Goal: Task Accomplishment & Management: Manage account settings

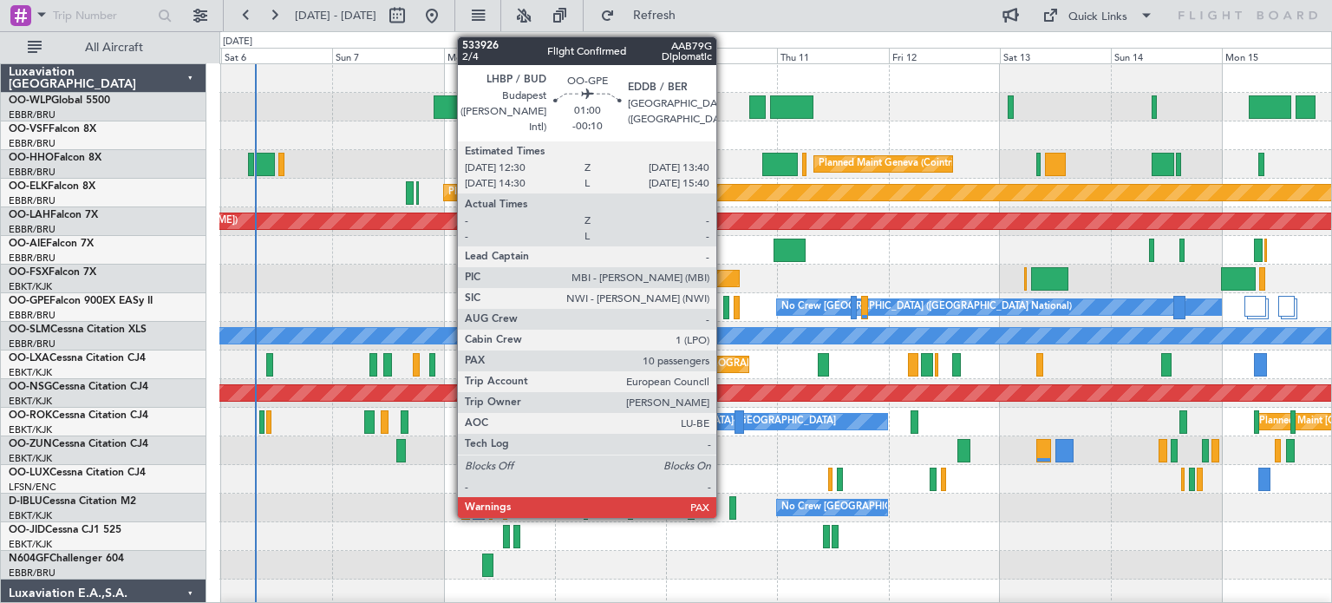
click at [724, 310] on div at bounding box center [726, 307] width 6 height 23
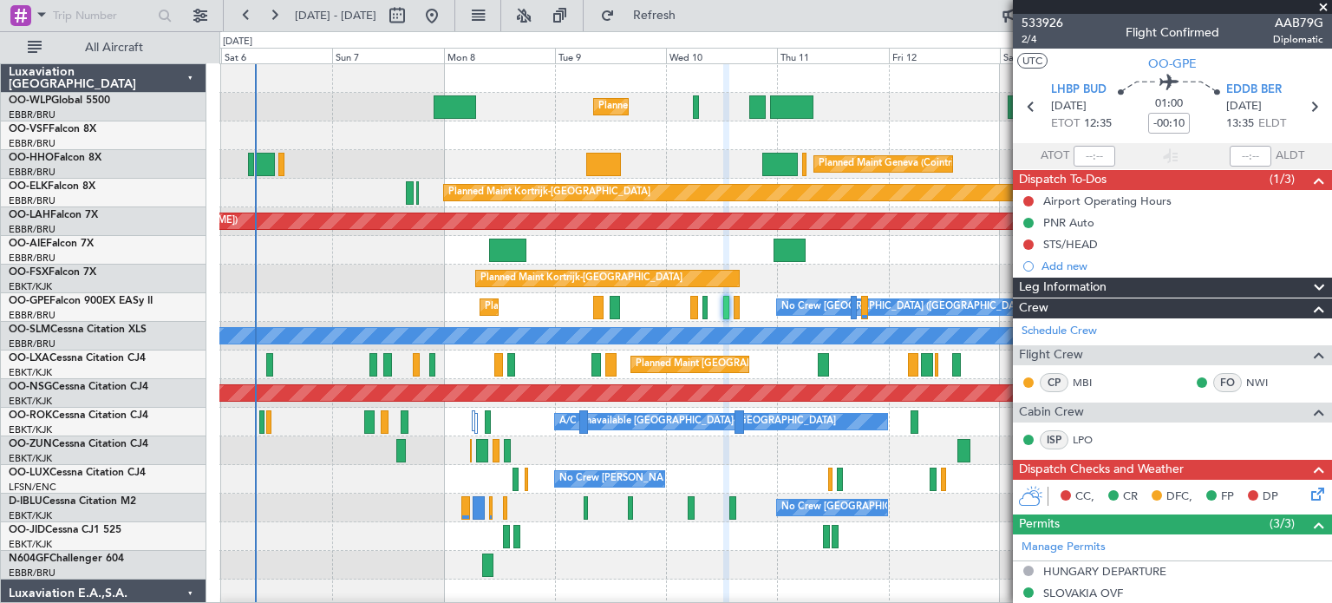
click at [817, 264] on div "Planned Maint Kortrijk-[GEOGRAPHIC_DATA]" at bounding box center [774, 278] width 1111 height 29
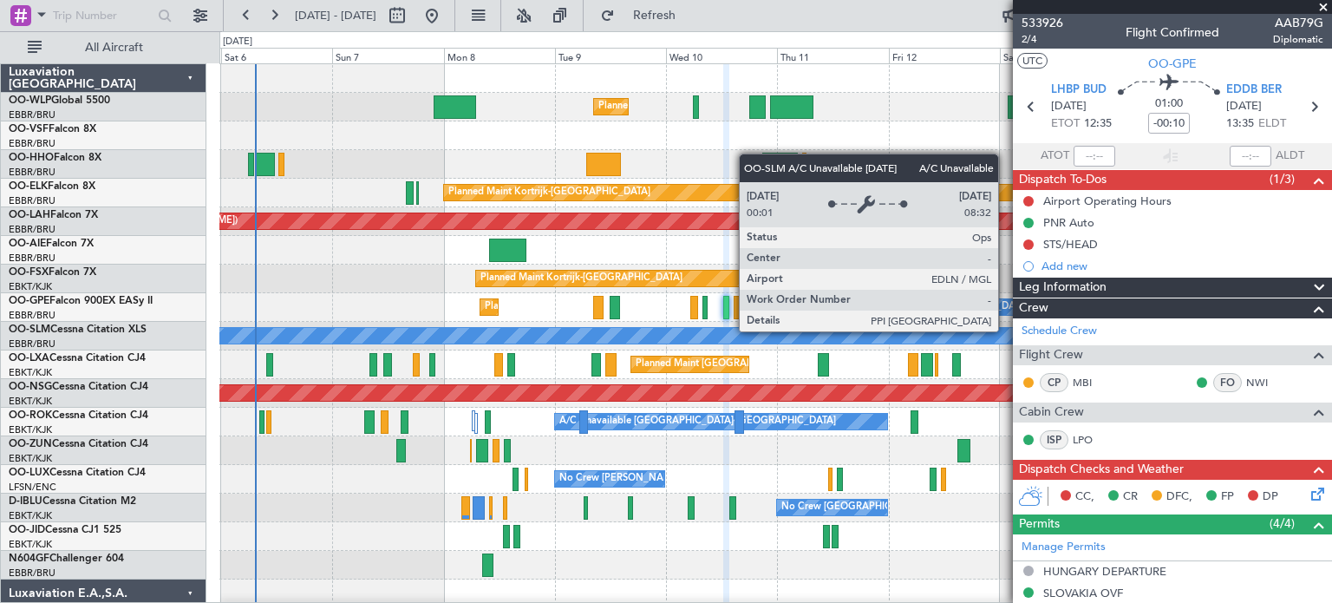
click at [1324, 3] on span at bounding box center [1322, 8] width 17 height 16
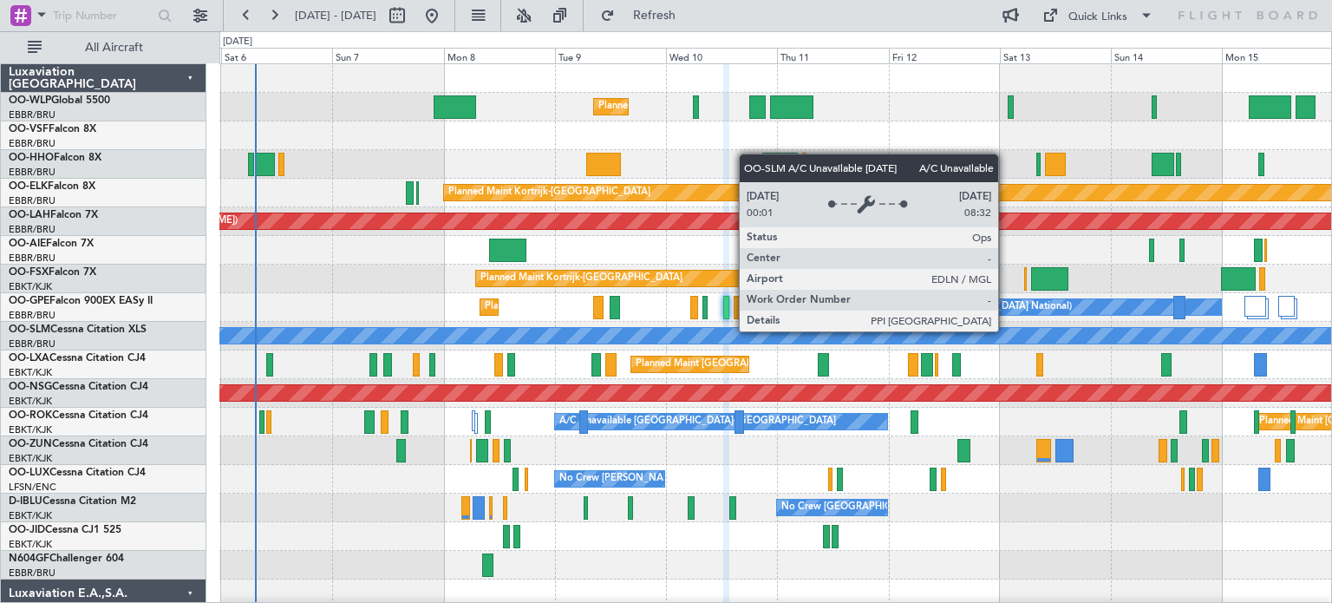
type input "0"
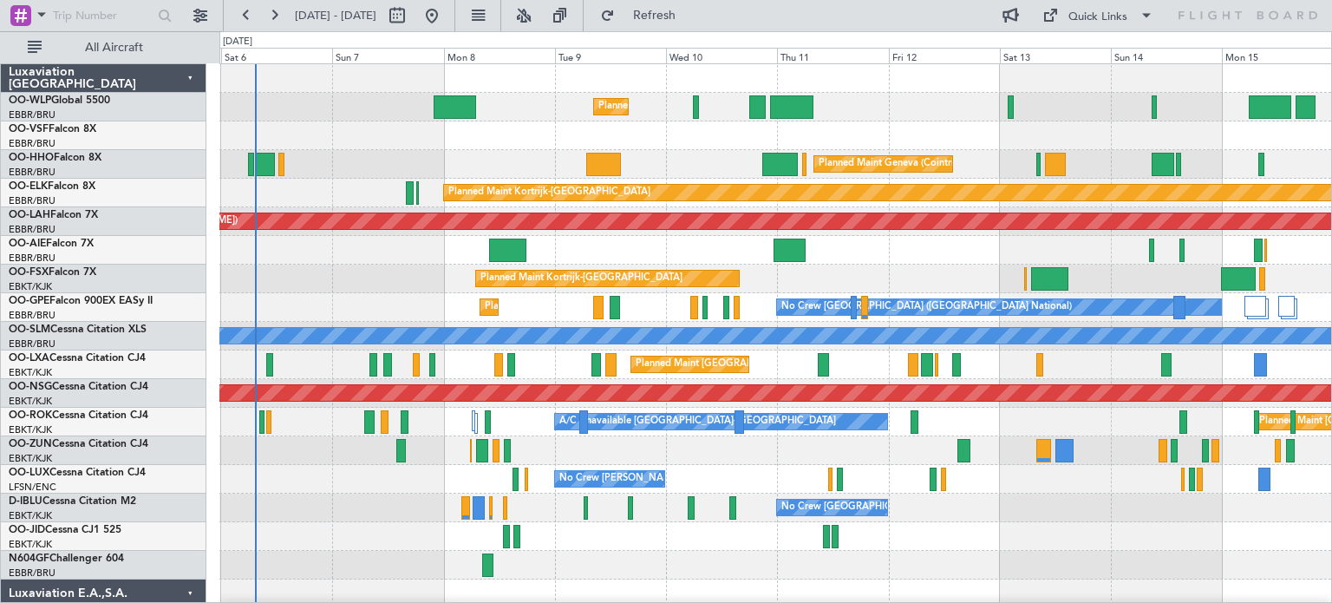
click at [732, 143] on div at bounding box center [774, 135] width 1111 height 29
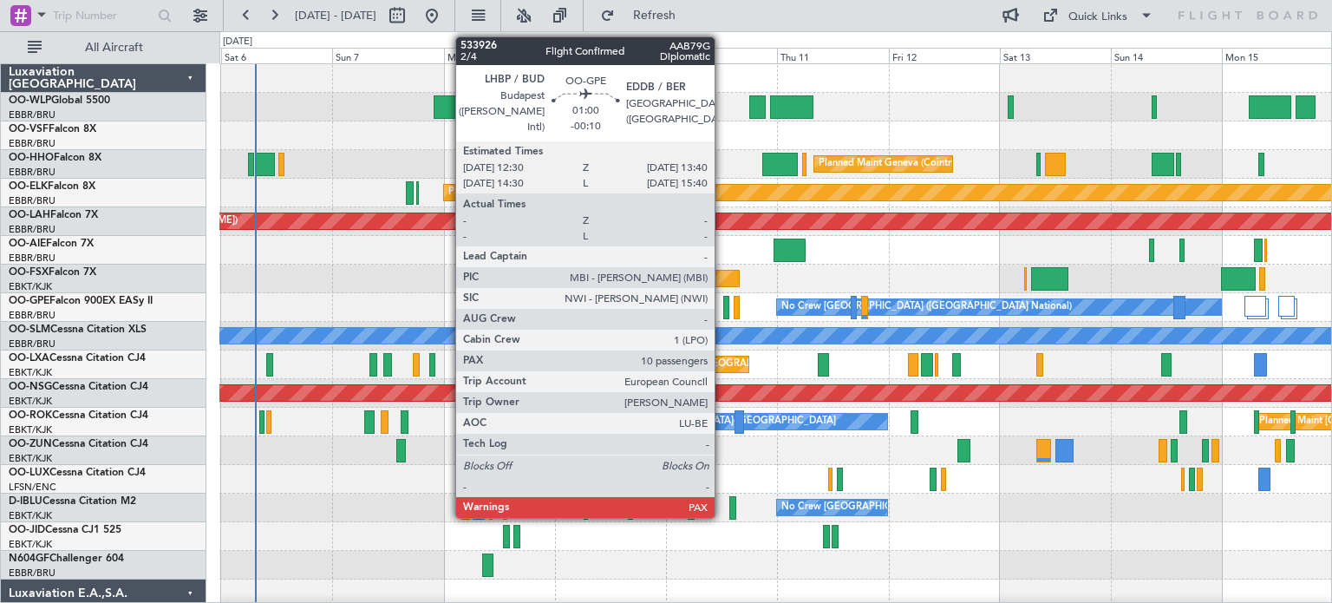
click at [723, 304] on div at bounding box center [726, 307] width 6 height 23
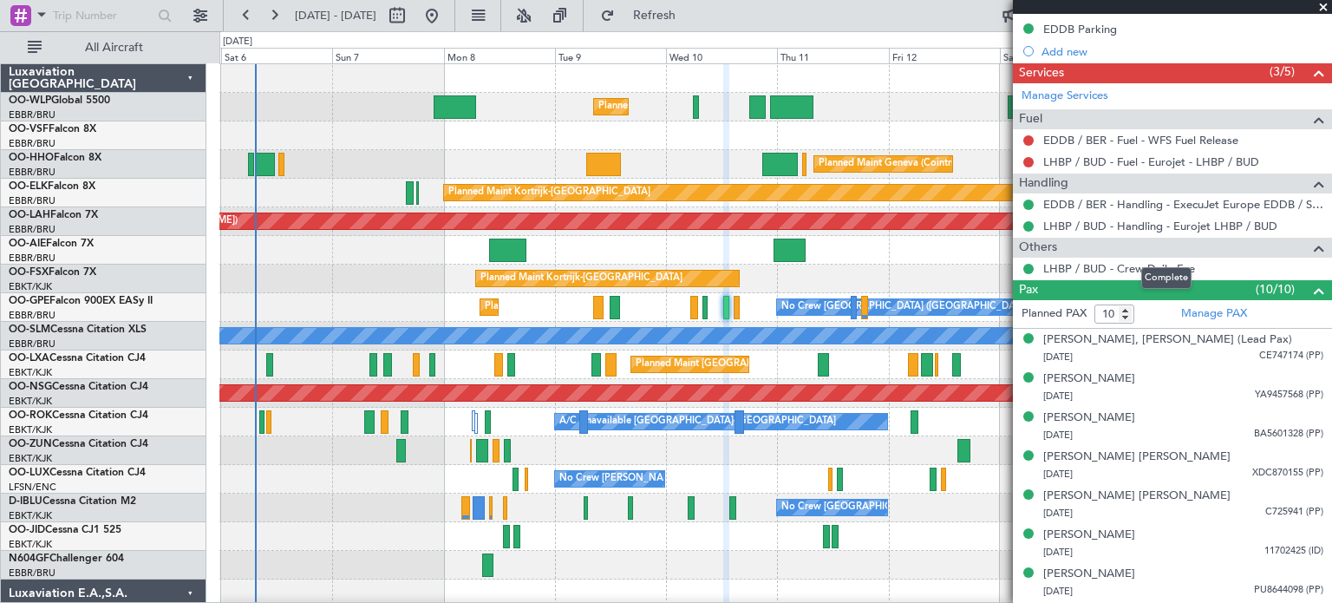
scroll to position [347, 0]
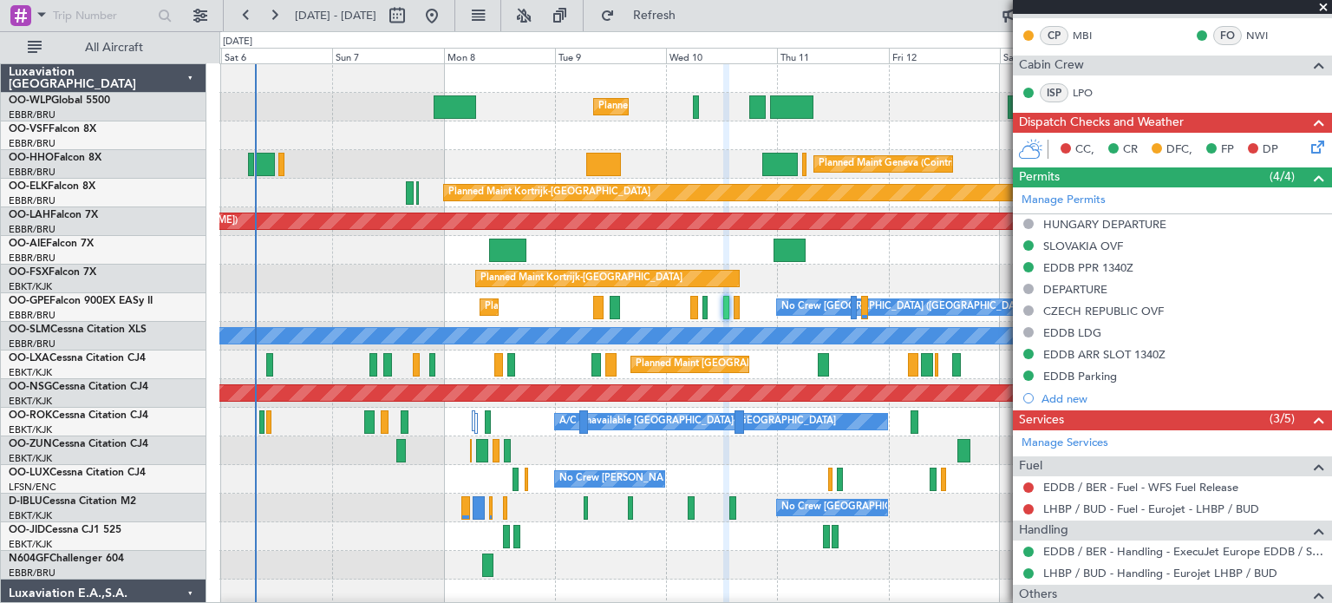
click at [1323, 8] on span at bounding box center [1322, 8] width 17 height 16
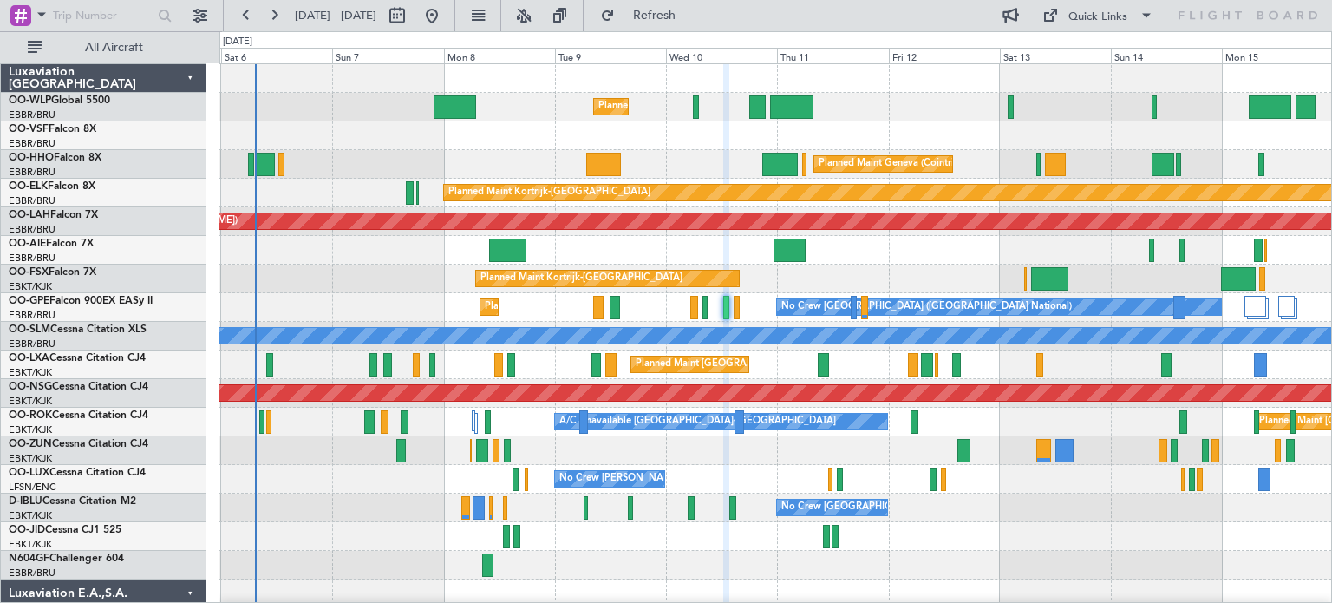
type input "0"
click at [685, 12] on span "Refresh" at bounding box center [654, 16] width 73 height 12
click at [624, 556] on div at bounding box center [774, 565] width 1111 height 29
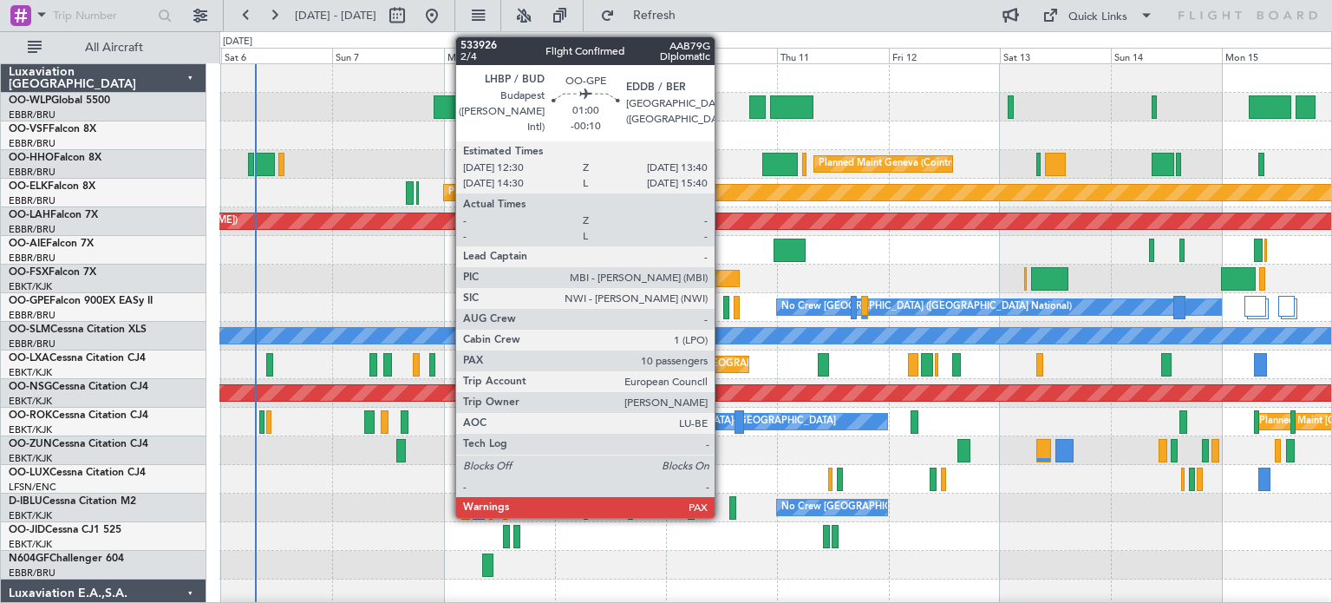
click at [723, 303] on div at bounding box center [726, 307] width 6 height 23
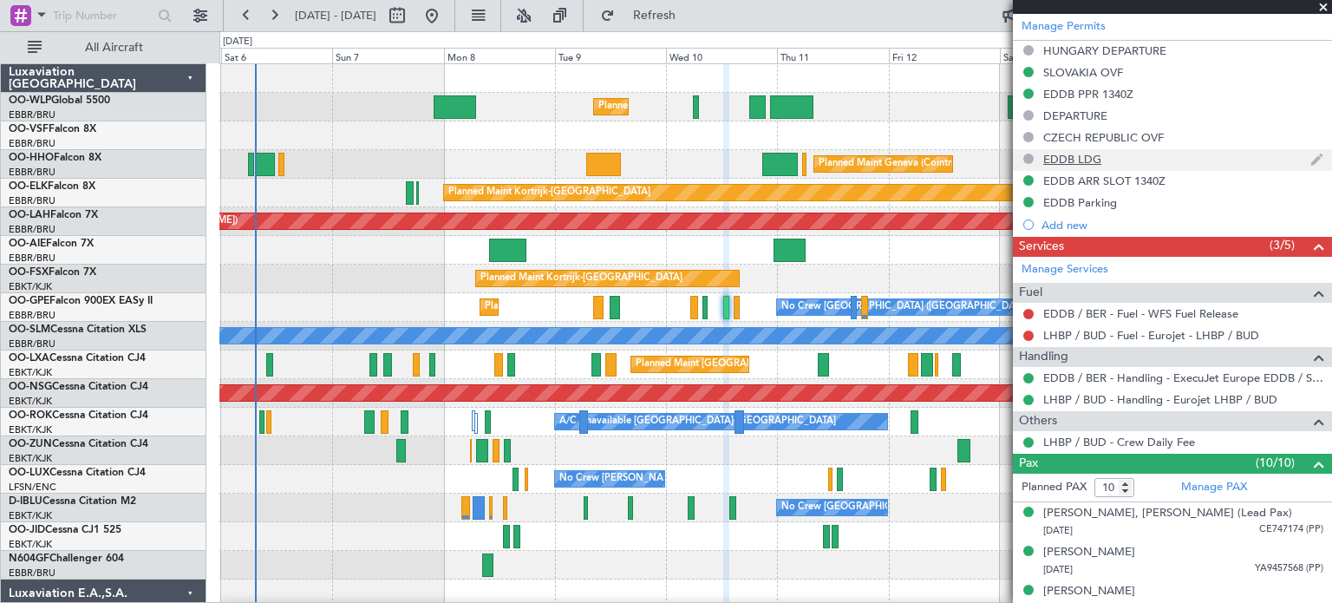
scroll to position [433, 0]
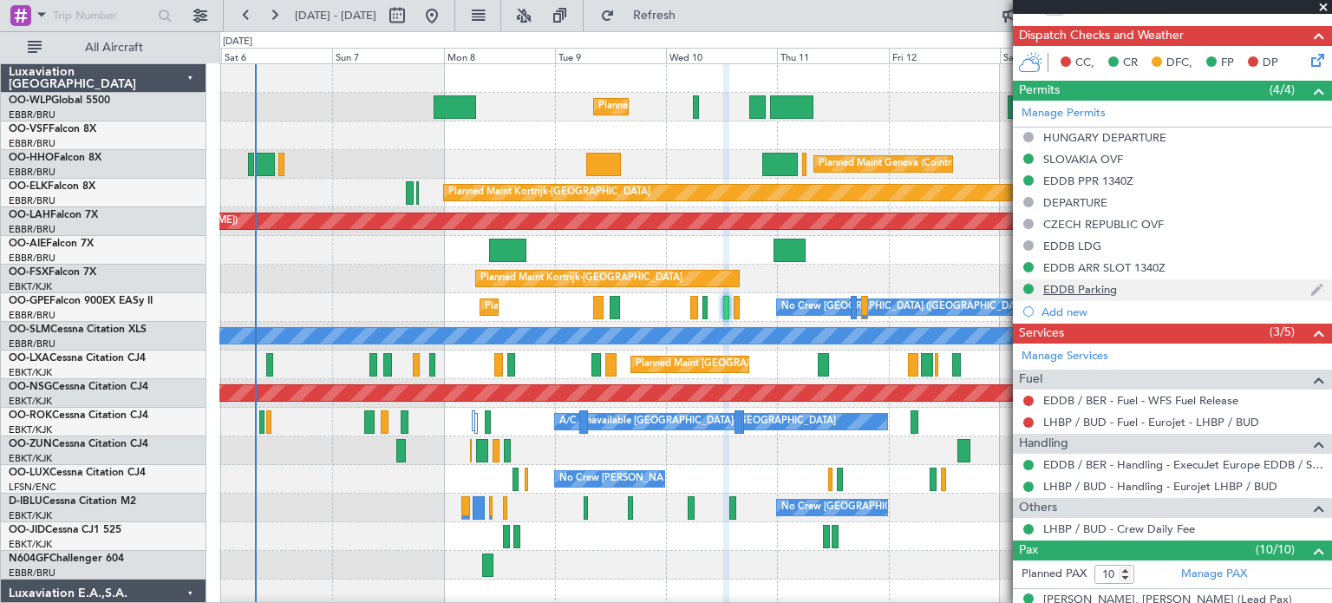
click at [1157, 287] on div "EDDB Parking" at bounding box center [1172, 290] width 319 height 22
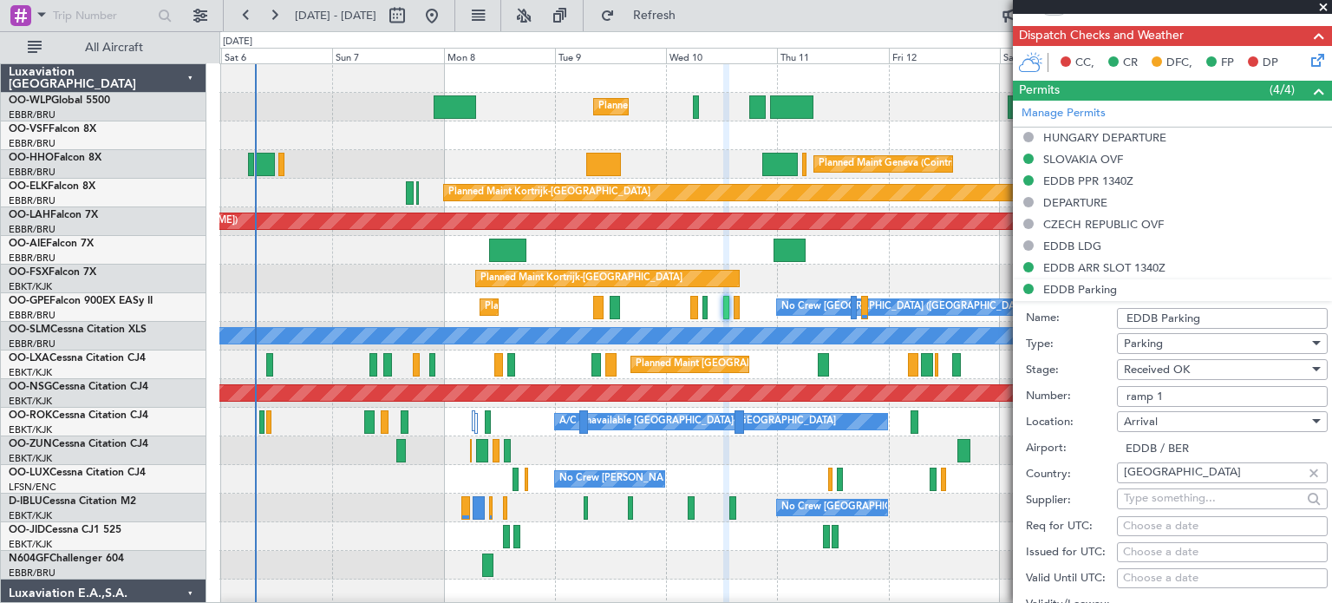
click at [1255, 343] on div "Parking" at bounding box center [1216, 343] width 185 height 26
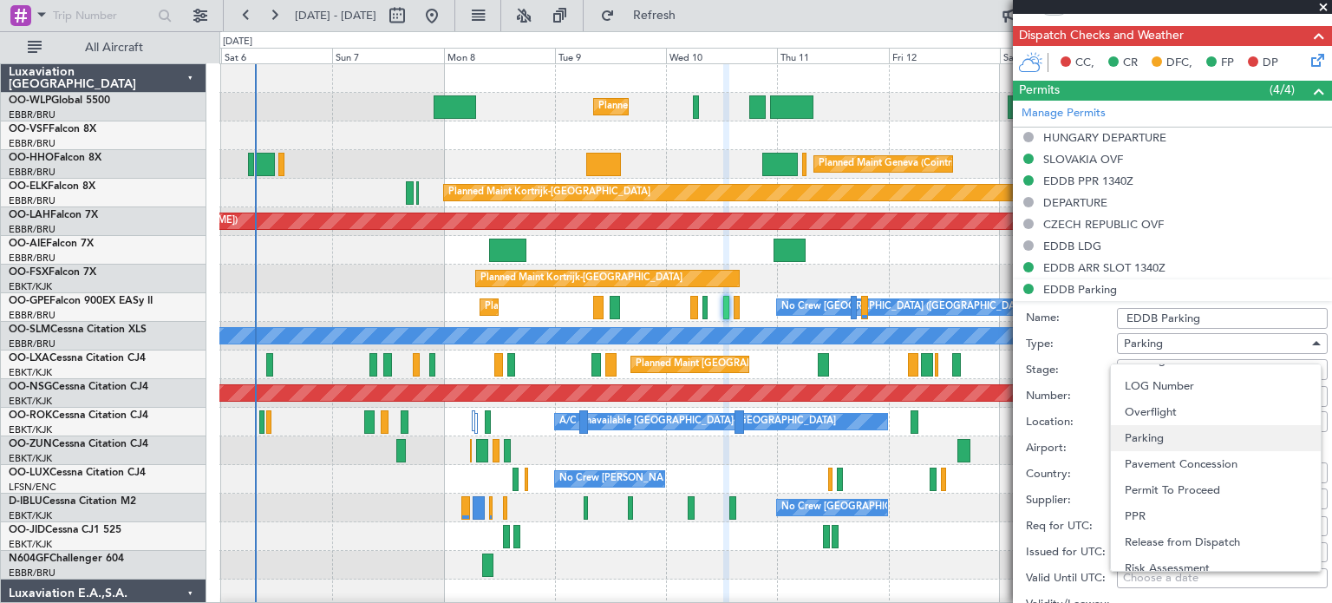
click at [1232, 437] on span "Parking" at bounding box center [1215, 438] width 182 height 26
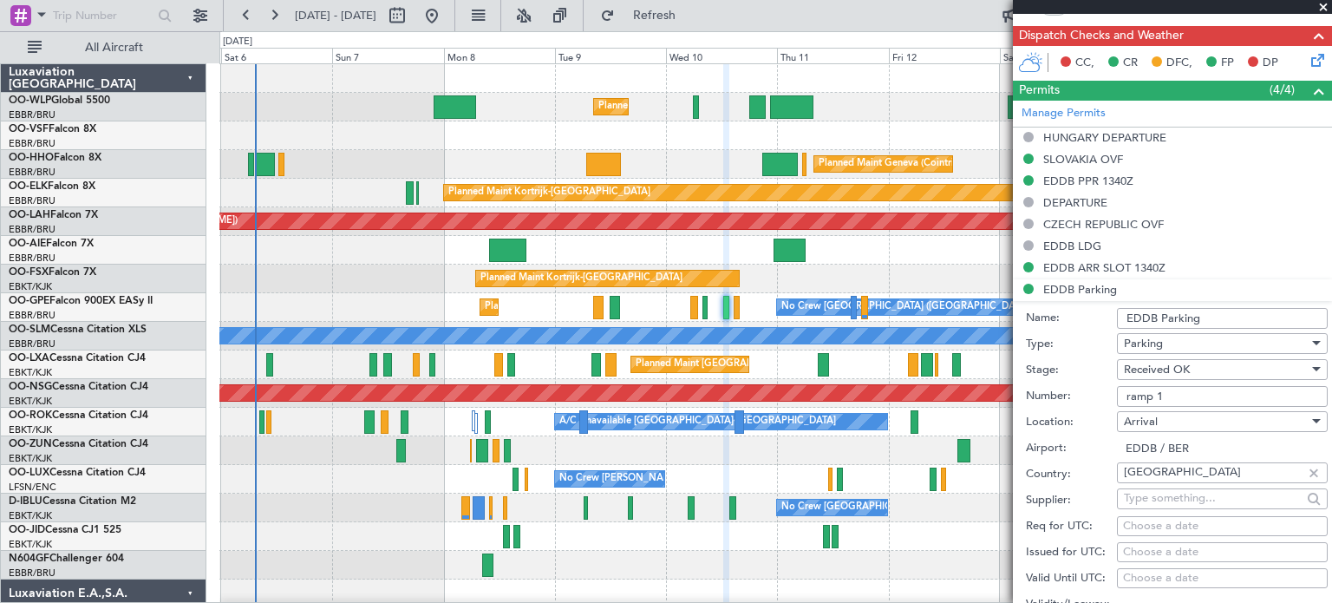
scroll to position [954, 0]
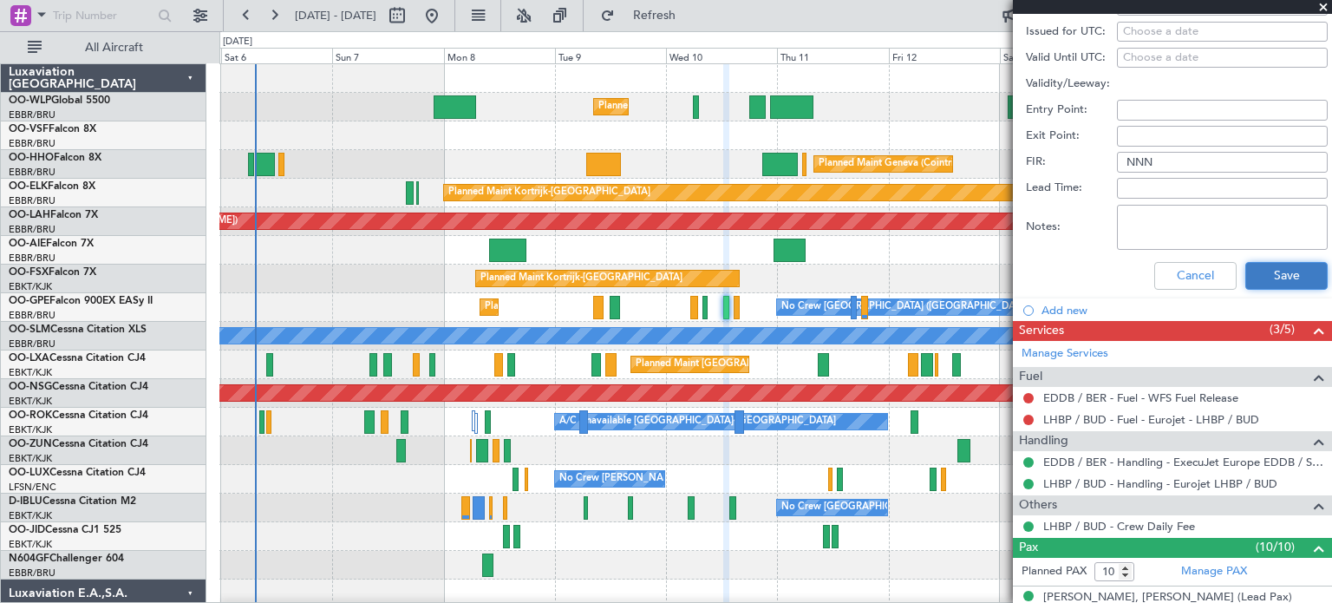
click at [1287, 278] on button "Save" at bounding box center [1286, 276] width 82 height 28
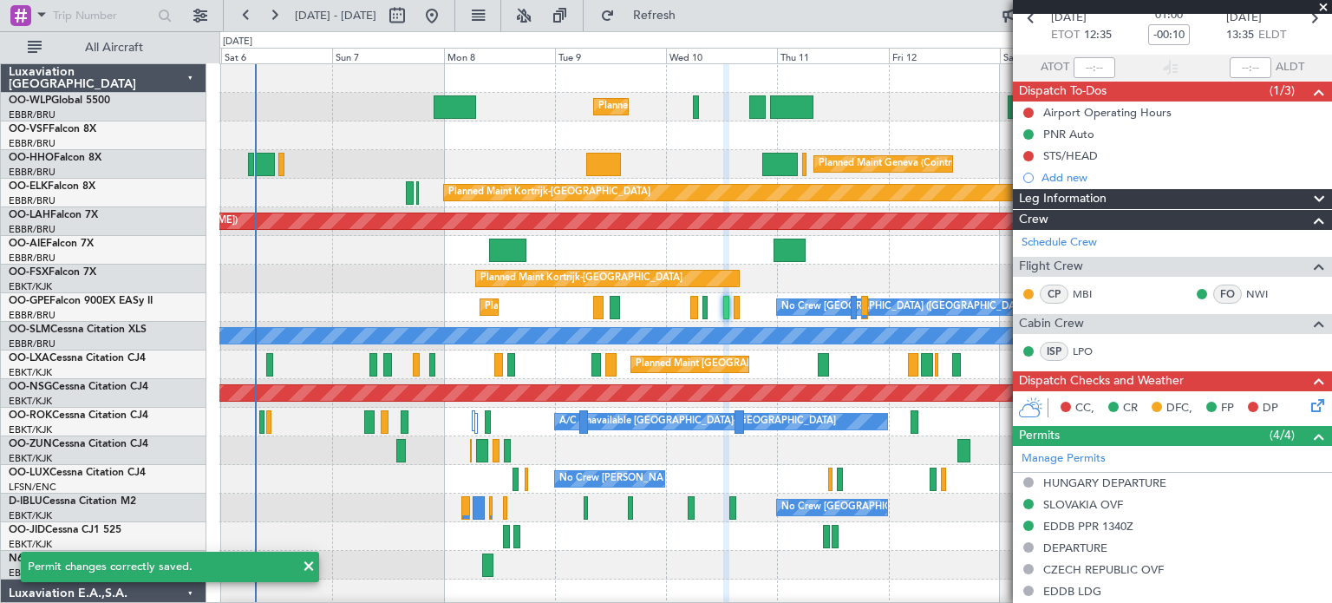
scroll to position [2, 0]
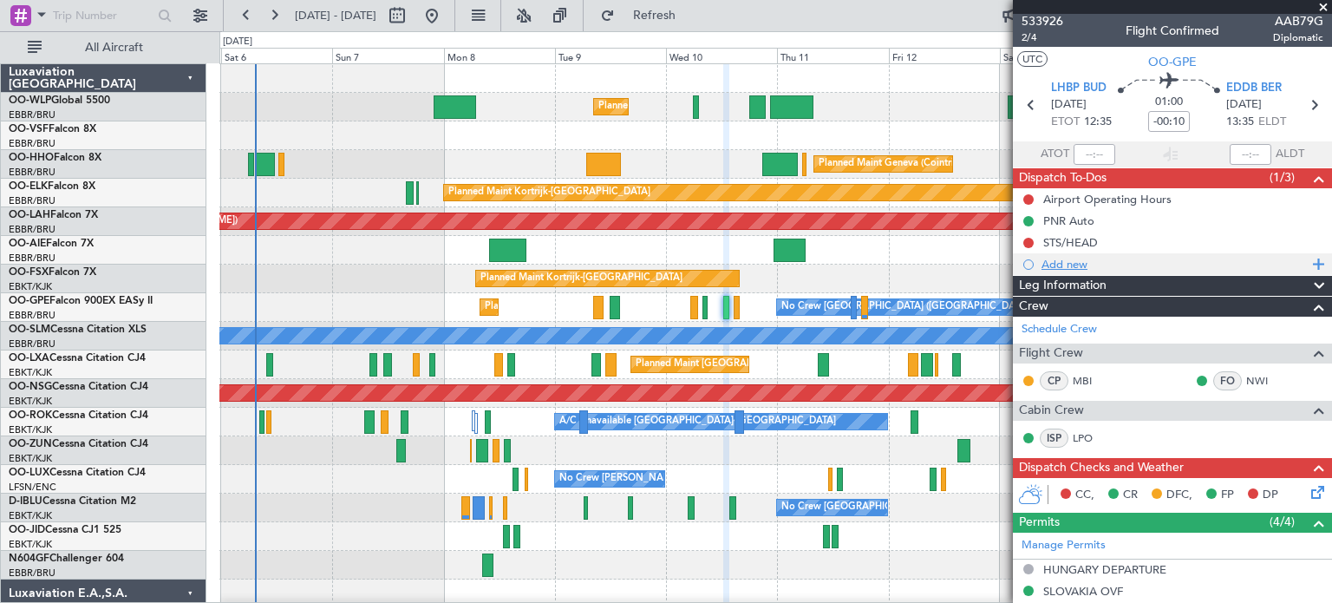
click at [1076, 263] on div "Add new" at bounding box center [1174, 264] width 266 height 15
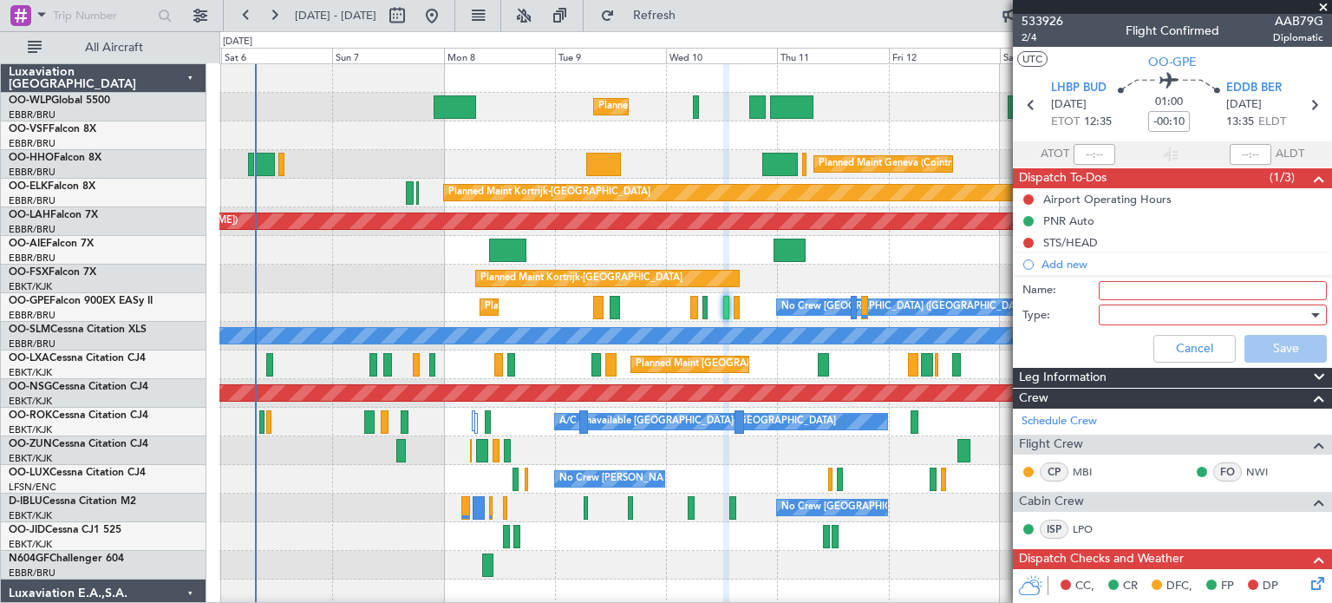
click at [1144, 289] on input "Name:" at bounding box center [1212, 290] width 228 height 19
type input "EDDB MIL parking"
click at [1124, 311] on div at bounding box center [1206, 315] width 202 height 26
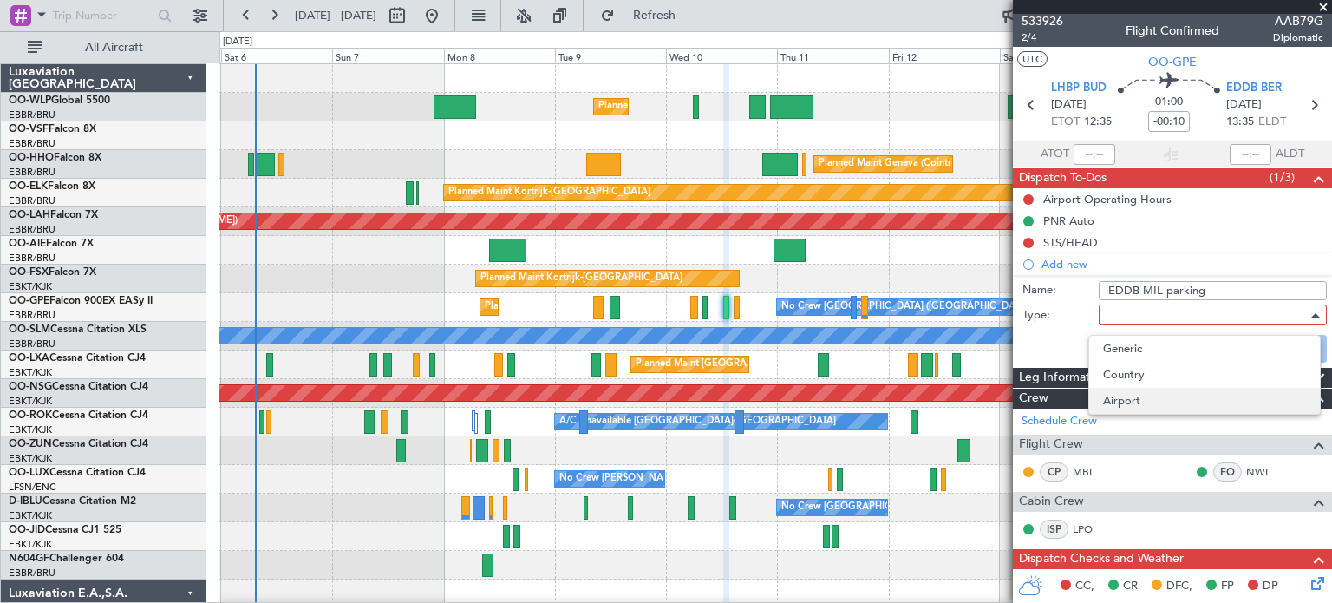
click at [1124, 398] on span "Airport" at bounding box center [1204, 401] width 203 height 26
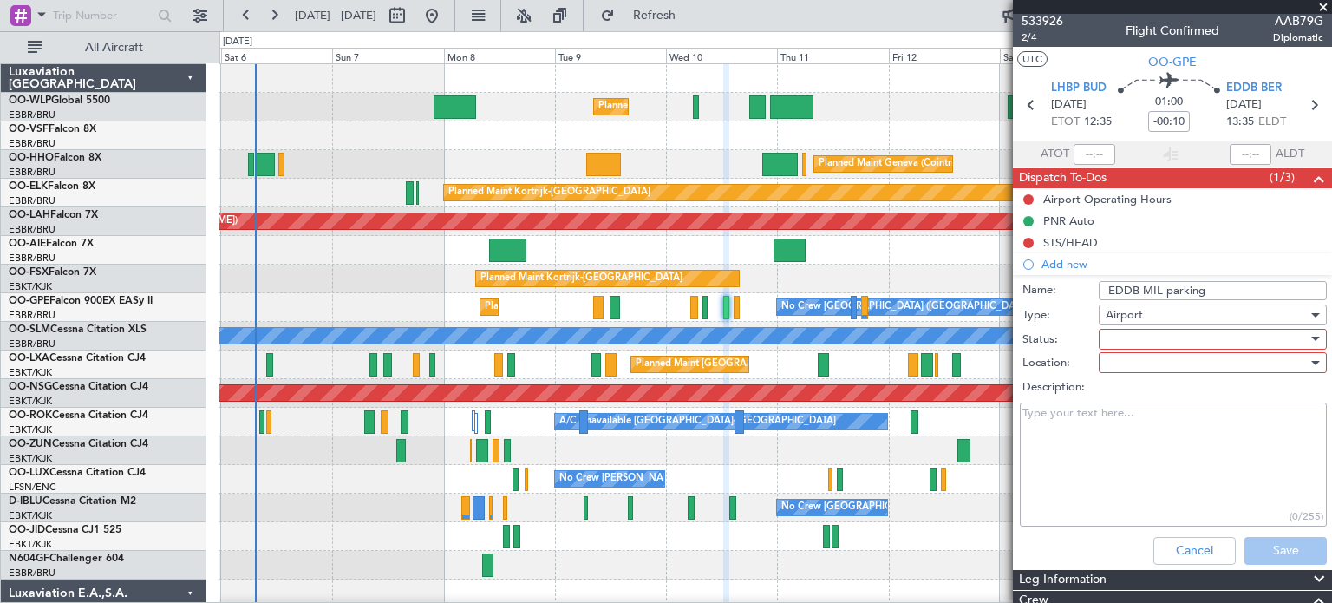
click at [1134, 337] on div at bounding box center [1206, 339] width 202 height 26
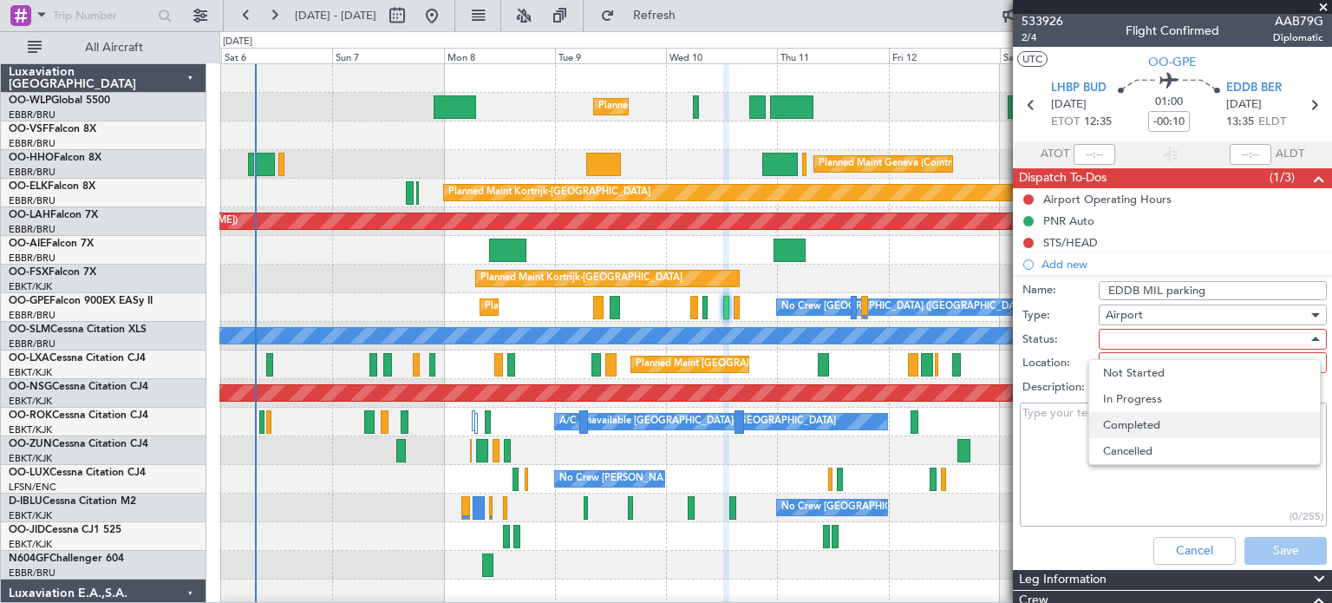
click at [1128, 423] on span "Completed" at bounding box center [1204, 425] width 203 height 26
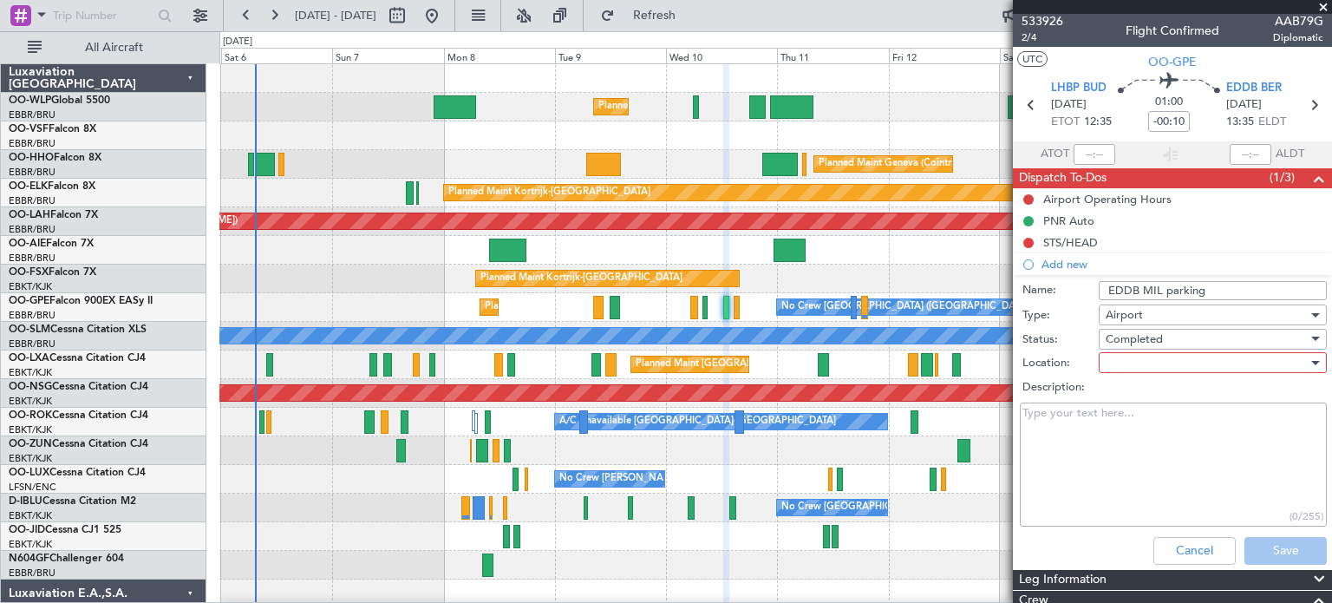
click at [1135, 361] on div at bounding box center [1206, 362] width 202 height 26
click at [1130, 395] on span "Arrival" at bounding box center [1204, 396] width 203 height 26
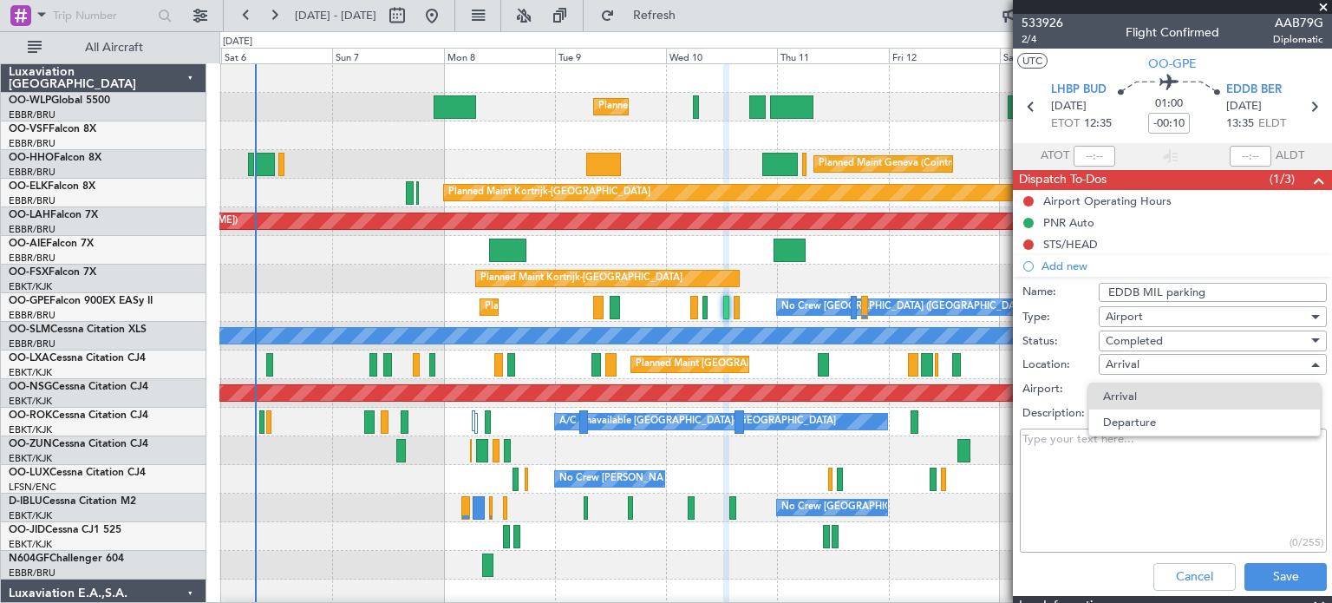
scroll to position [514, 0]
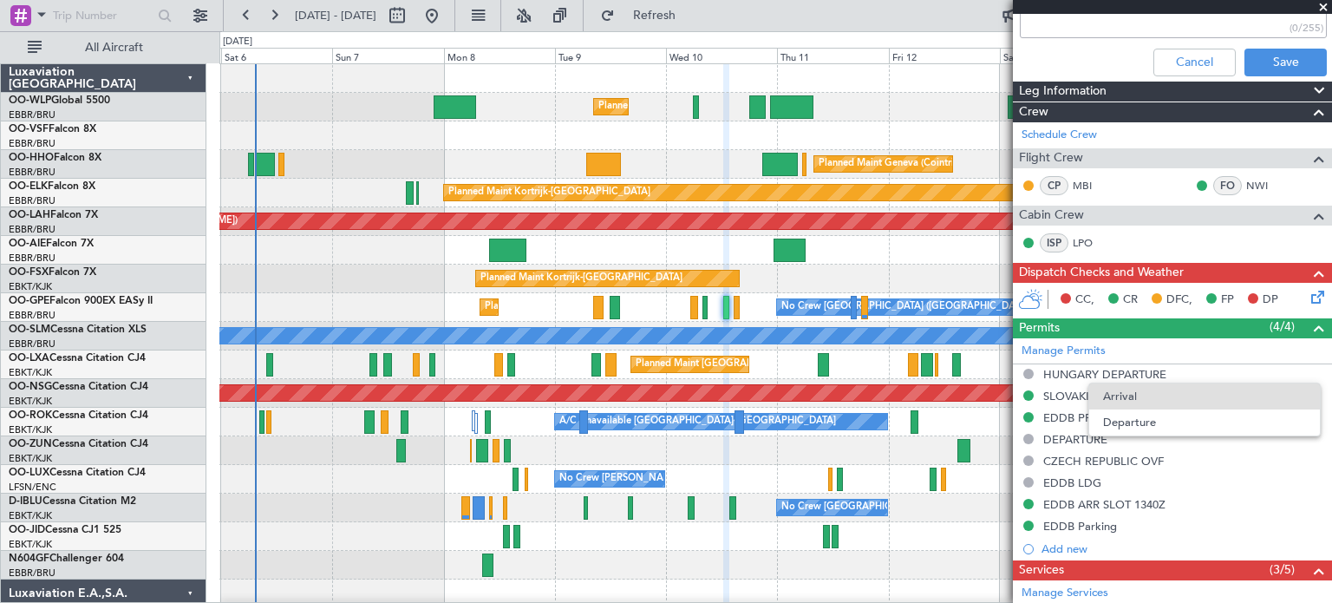
click at [1325, 23] on div at bounding box center [666, 301] width 1332 height 603
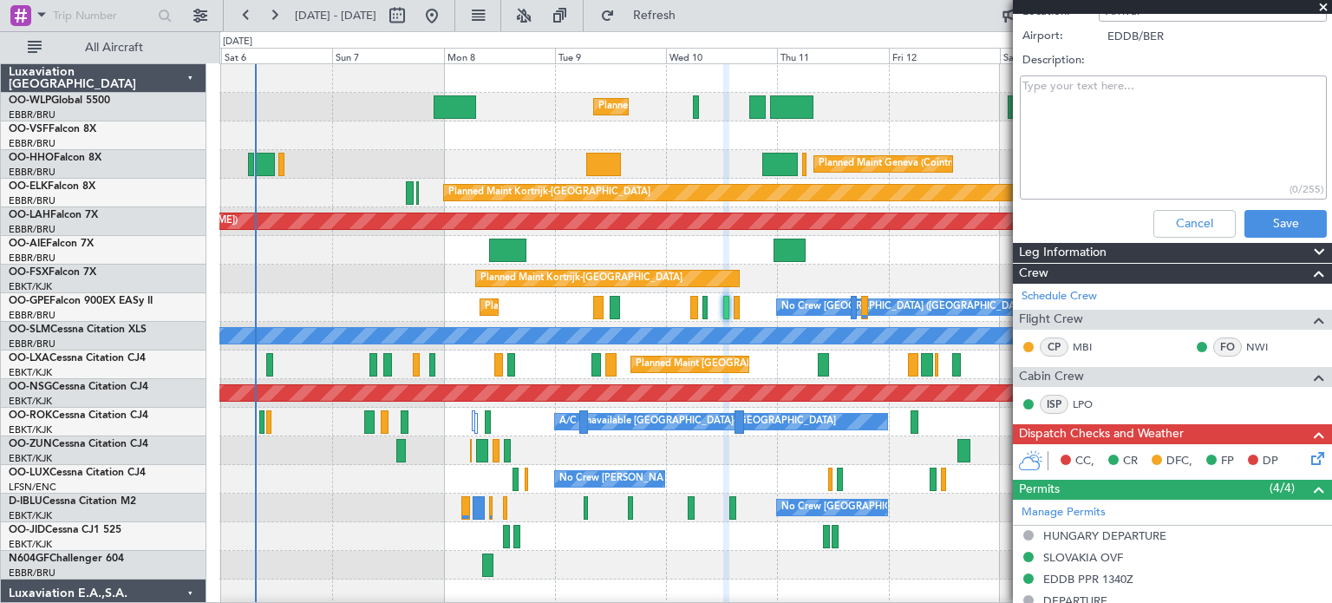
scroll to position [274, 0]
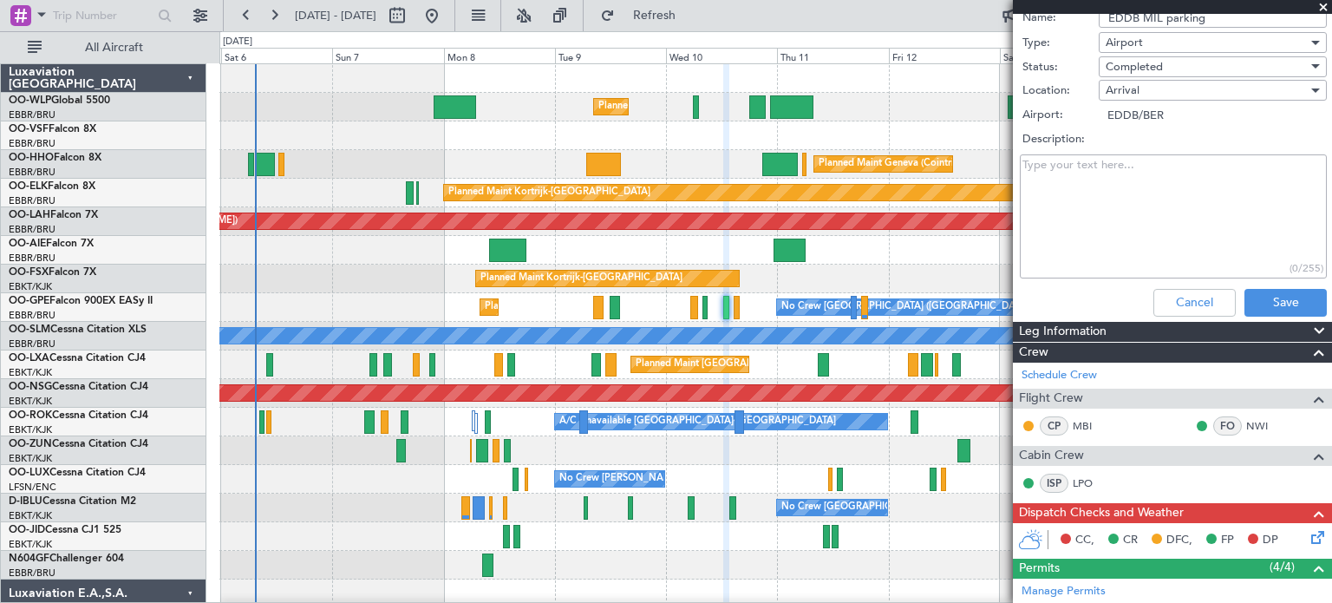
click at [1052, 166] on textarea "Description:" at bounding box center [1173, 216] width 307 height 124
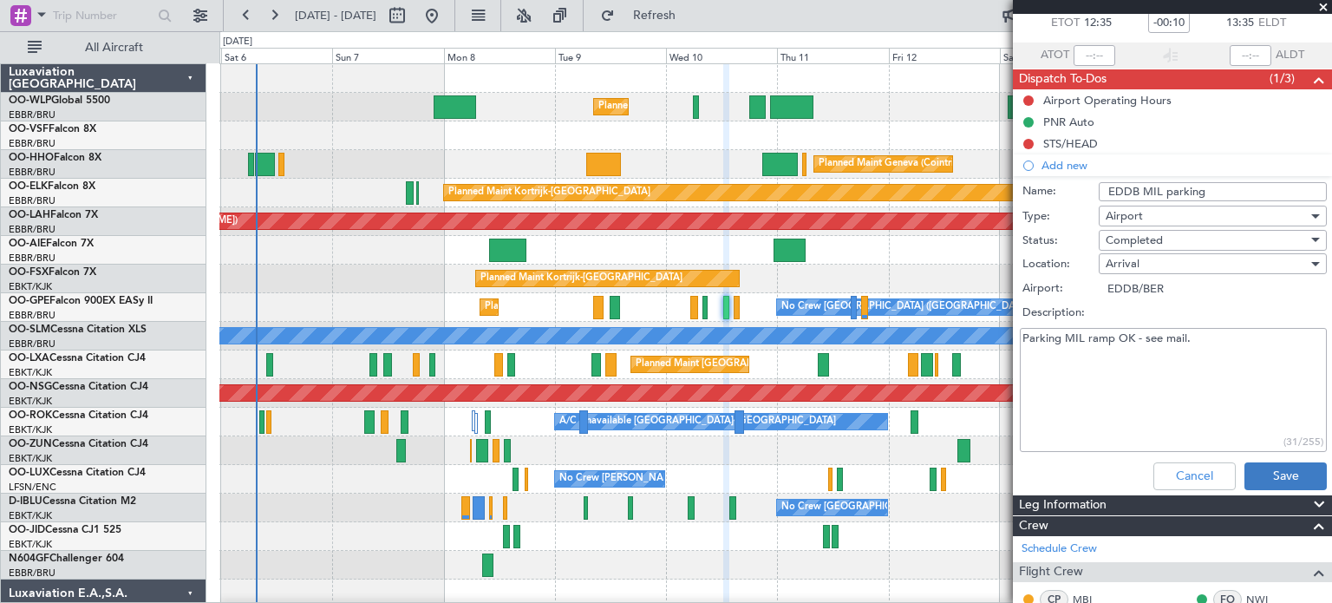
type textarea "Parking MIL ramp OK - see mail."
click at [1269, 464] on button "Save" at bounding box center [1285, 476] width 82 height 28
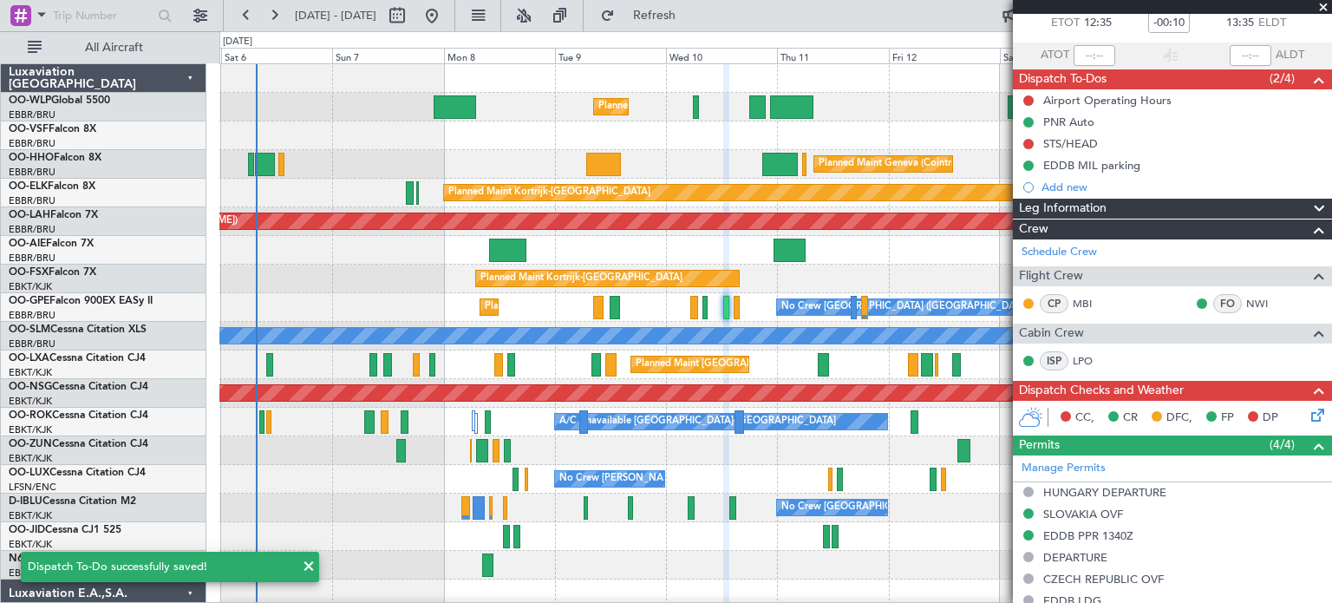
scroll to position [0, 0]
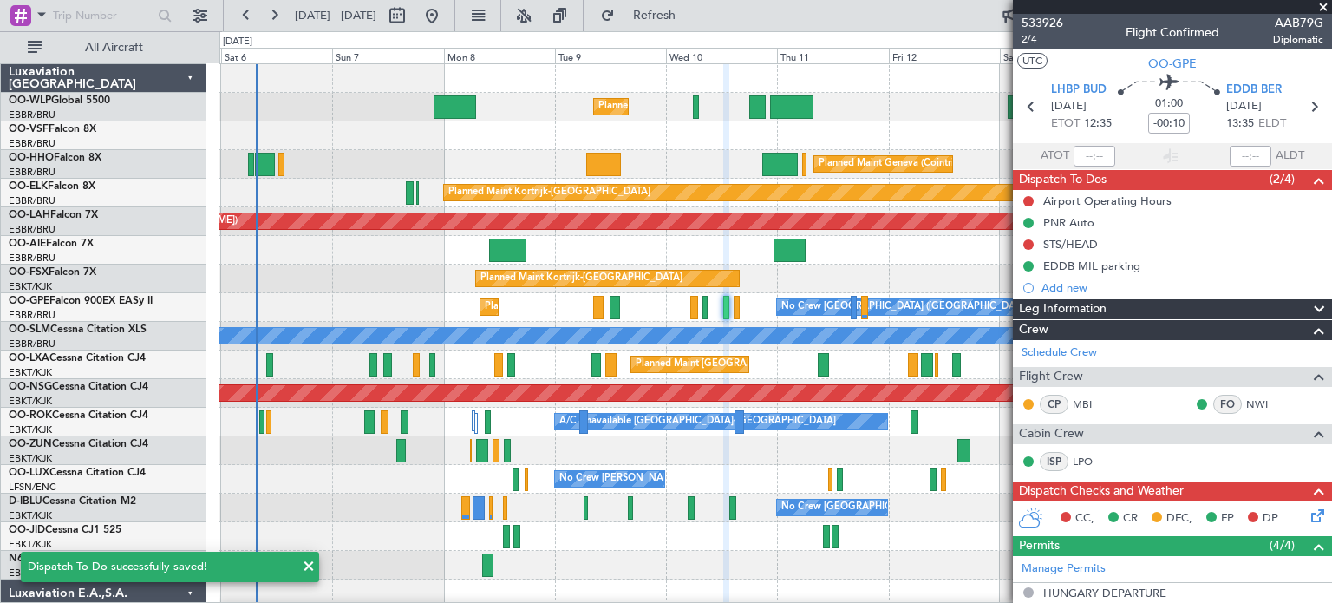
click at [1326, 4] on span at bounding box center [1322, 8] width 17 height 16
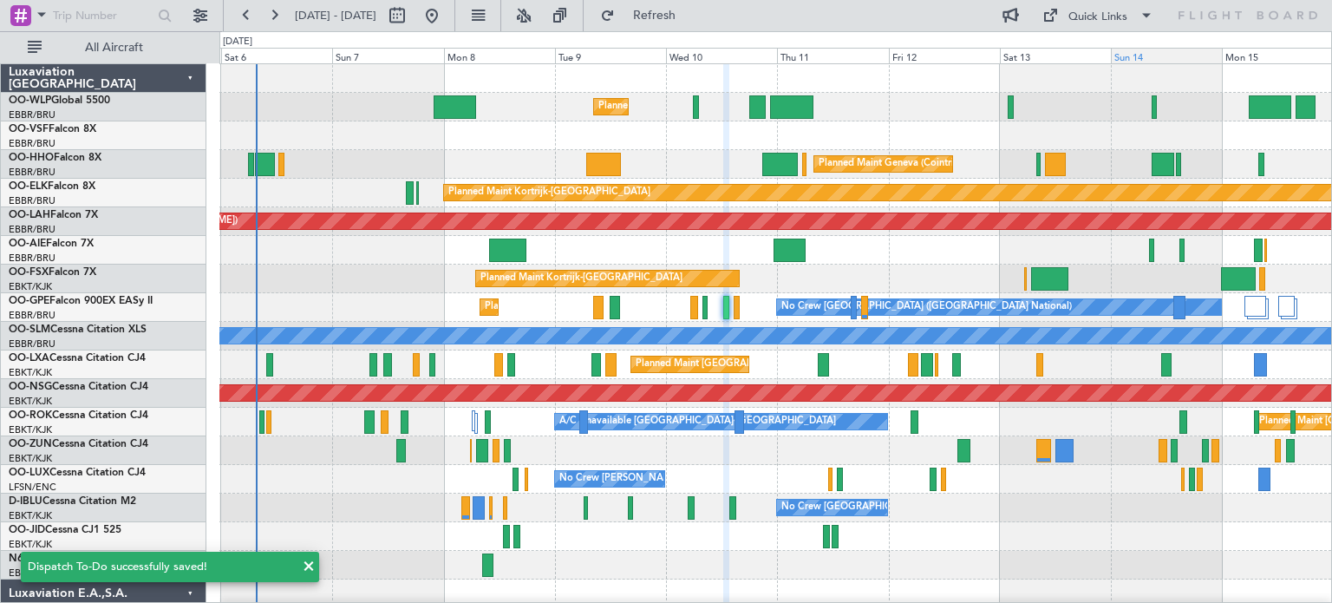
type input "0"
click at [924, 82] on div at bounding box center [774, 78] width 1111 height 29
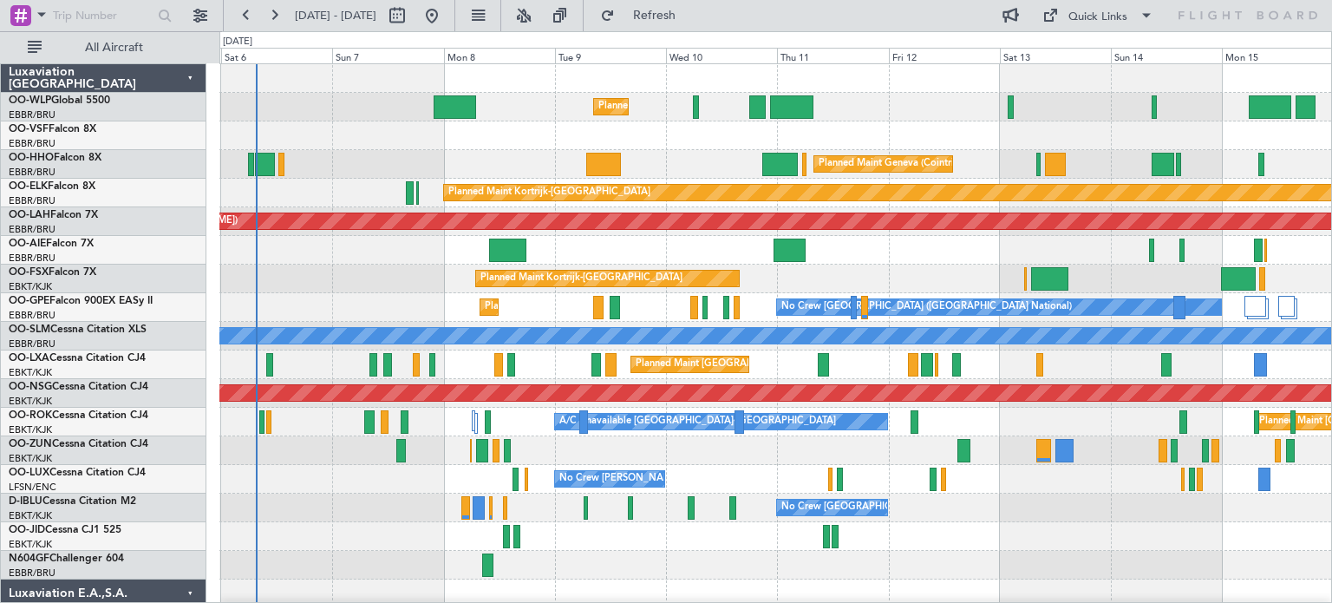
click at [668, 565] on div at bounding box center [774, 565] width 1111 height 29
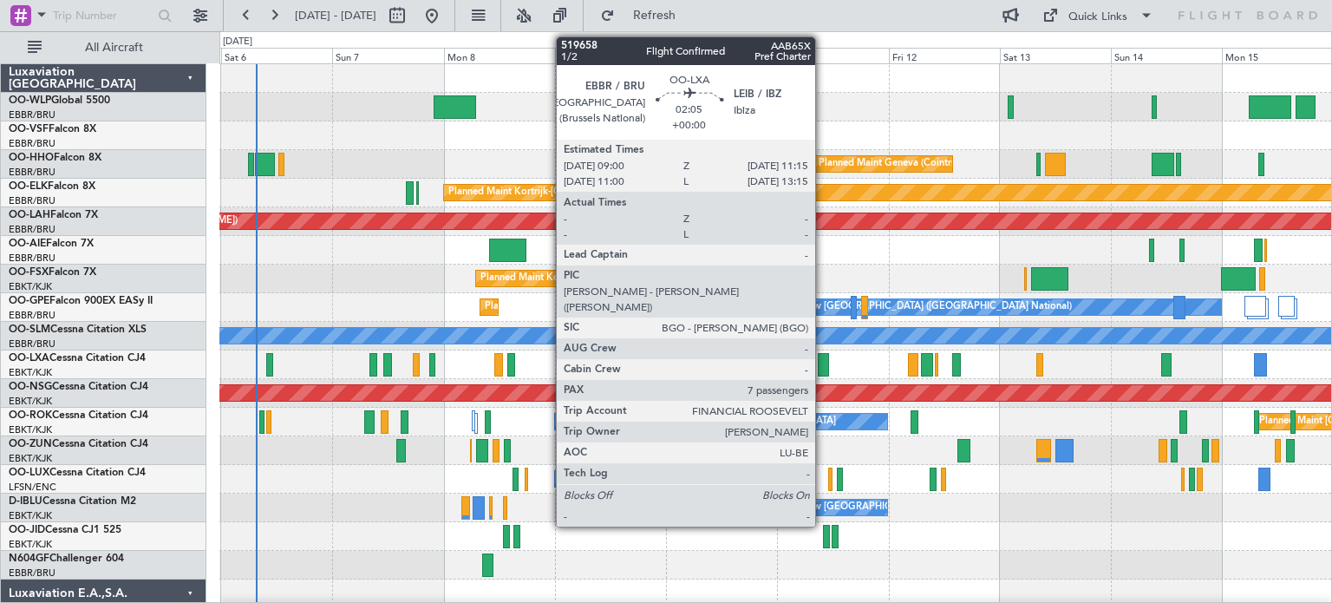
click at [823, 359] on div at bounding box center [823, 364] width 11 height 23
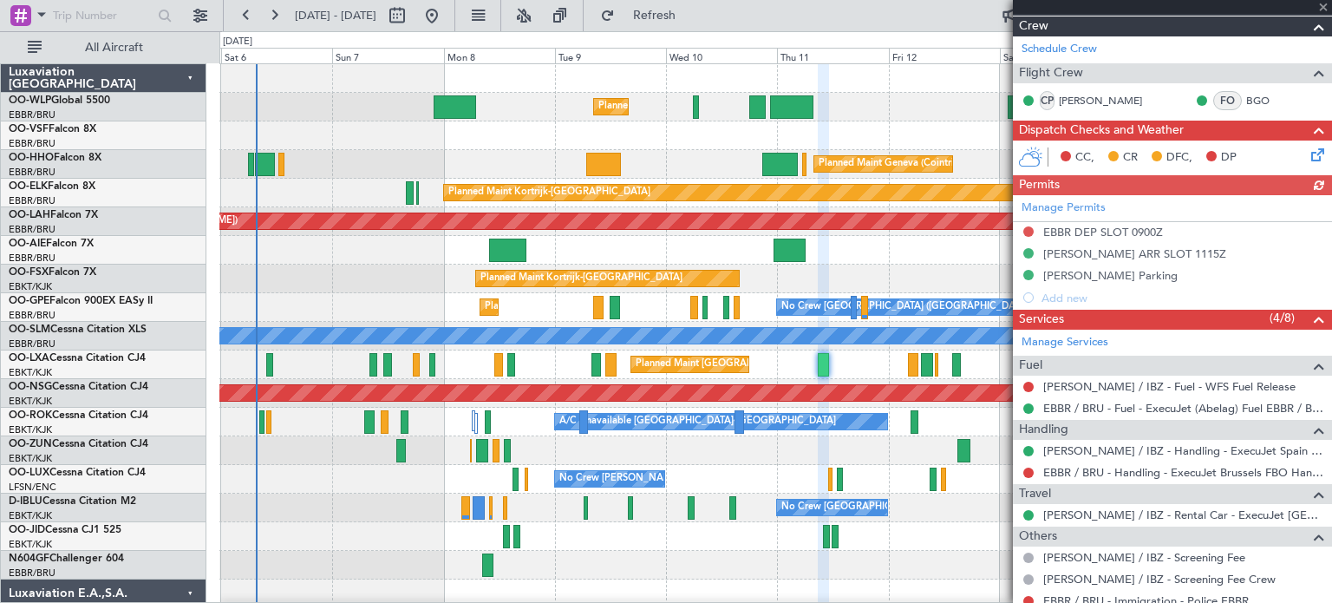
scroll to position [433, 0]
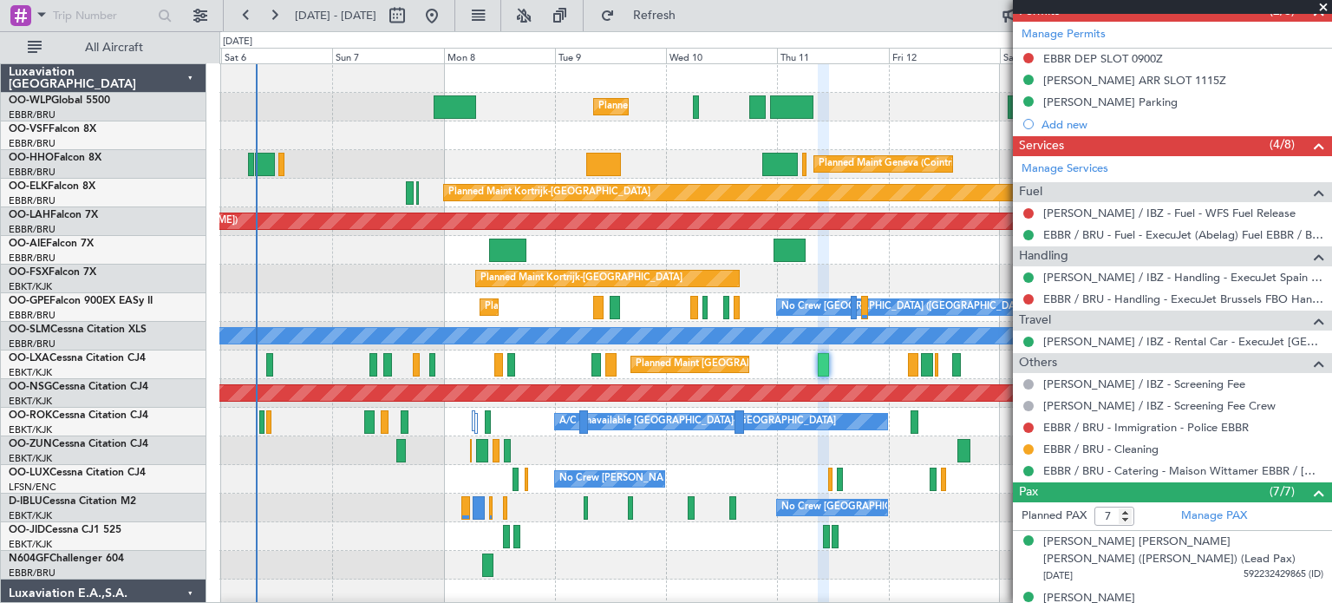
click at [1325, 6] on span at bounding box center [1322, 8] width 17 height 16
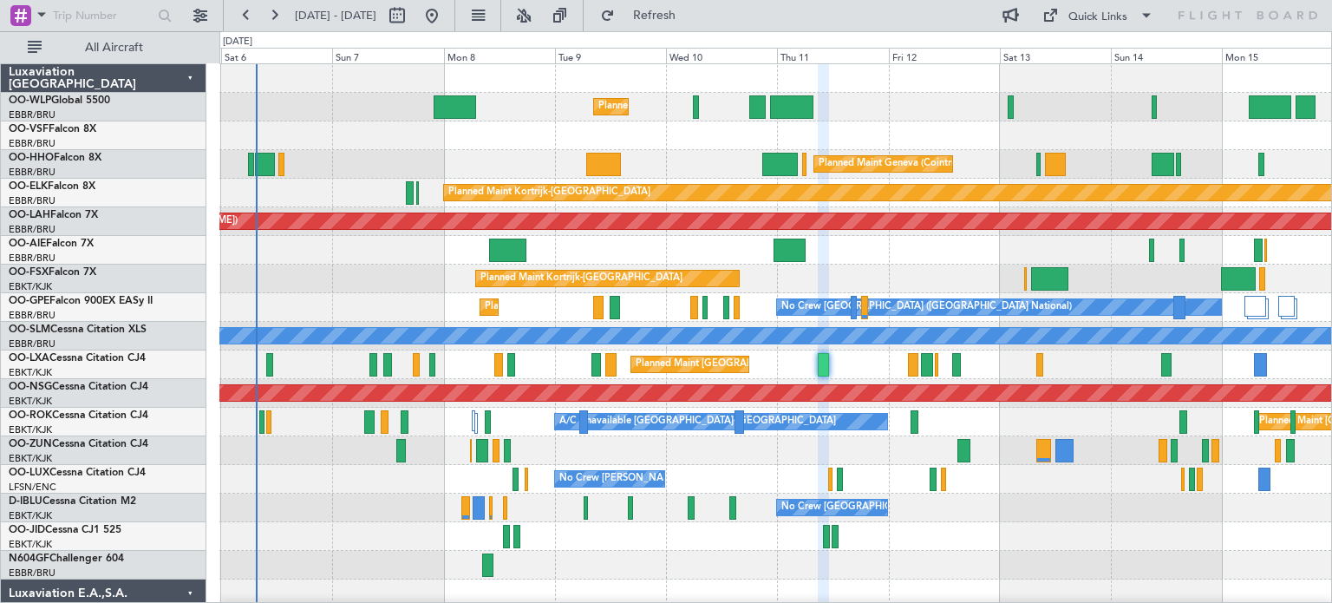
type input "0"
